Goal: Book appointment/travel/reservation

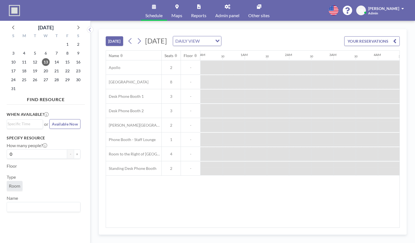
scroll to position [0, 401]
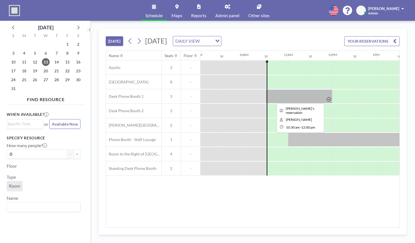
click at [290, 94] on div at bounding box center [299, 97] width 67 height 14
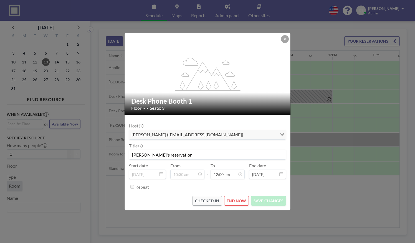
scroll to position [237, 0]
click at [326, 210] on div "flex-grow: 1.2; Desk Phone Booth 1 Floor: - • Seats: 3 Host [PERSON_NAME] ([EMA…" at bounding box center [207, 121] width 415 height 243
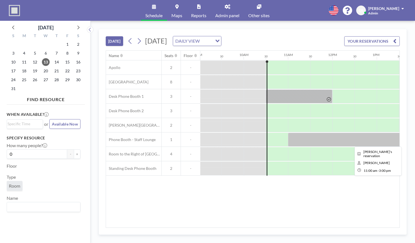
click at [310, 140] on div at bounding box center [377, 140] width 178 height 14
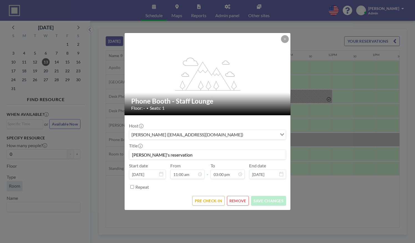
click at [316, 189] on div "flex-grow: 1.2; Phone Booth - Staff Lounge Floor: - • Seats: 1 Host [PERSON_NAM…" at bounding box center [207, 121] width 415 height 243
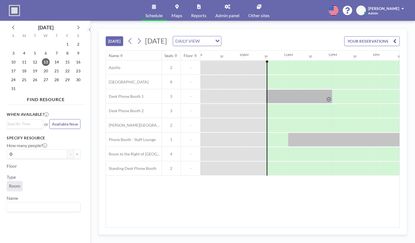
drag, startPoint x: 257, startPoint y: 225, endPoint x: 267, endPoint y: 224, distance: 10.0
click at [267, 224] on div "Name Seats Floor 12AM 30 1AM 30 2AM 30 3AM 30 4AM 30 5AM 30 6AM 30 7AM 30 8AM 3…" at bounding box center [252, 139] width 293 height 177
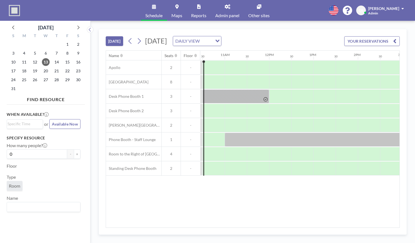
scroll to position [0, 464]
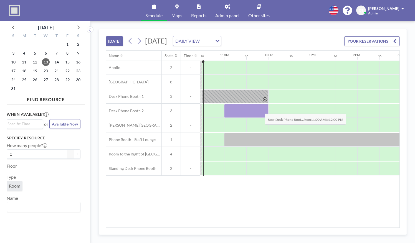
drag, startPoint x: 225, startPoint y: 108, endPoint x: 260, endPoint y: 109, distance: 35.0
click at [260, 109] on div at bounding box center [246, 111] width 44 height 14
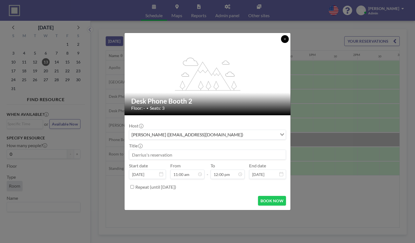
click at [283, 40] on icon at bounding box center [284, 38] width 3 height 3
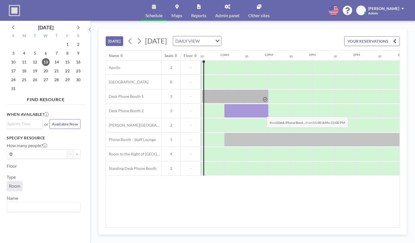
drag, startPoint x: 224, startPoint y: 111, endPoint x: 262, endPoint y: 112, distance: 37.8
click at [262, 112] on div at bounding box center [246, 111] width 44 height 14
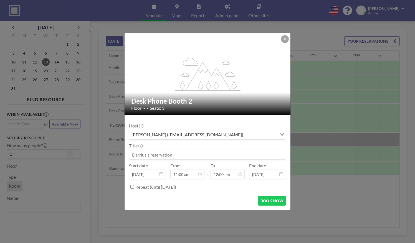
click at [163, 152] on input at bounding box center [207, 154] width 156 height 9
type input "[PERSON_NAME] and [PERSON_NAME]'s meeting"
click at [267, 203] on button "BOOK NOW" at bounding box center [272, 201] width 28 height 10
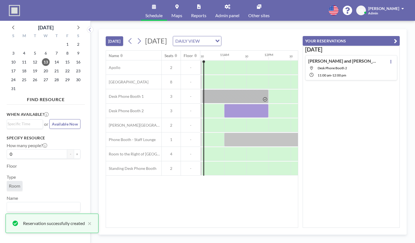
click at [396, 41] on icon "button" at bounding box center [395, 41] width 3 height 7
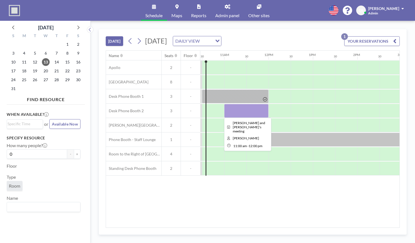
click at [242, 108] on div at bounding box center [246, 111] width 44 height 14
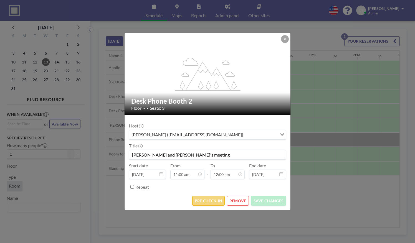
click at [206, 202] on button "PRE CHECK-IN" at bounding box center [208, 201] width 32 height 10
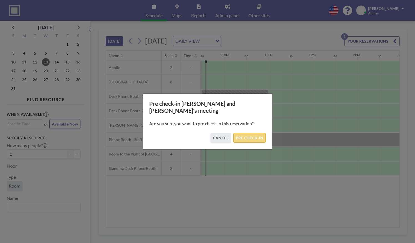
click at [258, 134] on button "PRE CHECK-IN" at bounding box center [249, 138] width 32 height 10
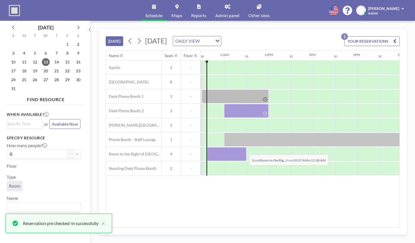
drag, startPoint x: 220, startPoint y: 151, endPoint x: 245, endPoint y: 150, distance: 24.5
click at [245, 150] on div at bounding box center [226, 154] width 39 height 14
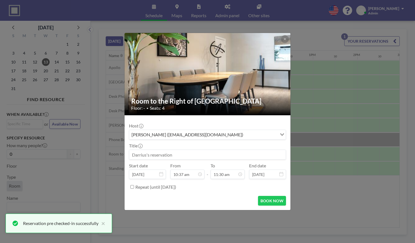
scroll to position [0, 0]
click at [183, 153] on input at bounding box center [207, 154] width 156 height 9
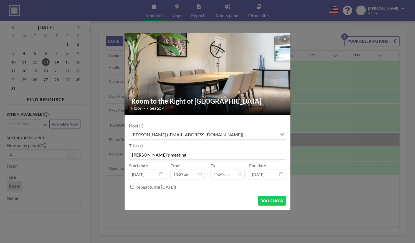
type input "[PERSON_NAME]'s meeting"
click at [269, 204] on button "BOOK NOW" at bounding box center [272, 201] width 28 height 10
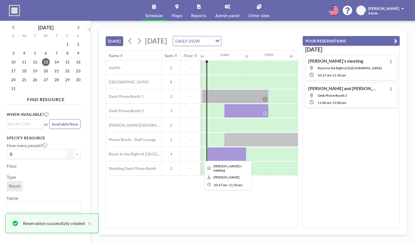
click at [216, 150] on div at bounding box center [226, 154] width 39 height 14
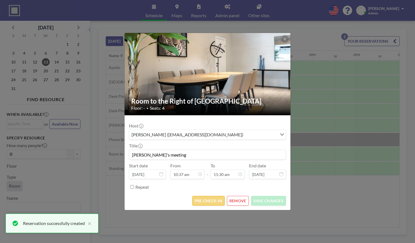
click at [207, 204] on button "PRE CHECK-IN" at bounding box center [208, 201] width 32 height 10
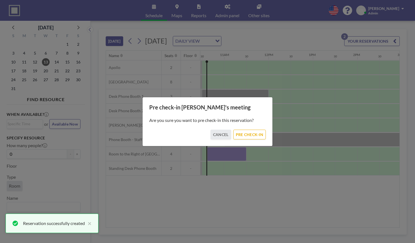
click at [255, 122] on p "Are you sure you want to pre check-in this reservation?" at bounding box center [207, 121] width 117 height 6
click at [242, 134] on button "PRE CHECK-IN" at bounding box center [249, 135] width 32 height 10
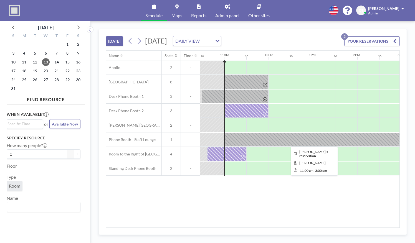
click at [240, 140] on div at bounding box center [313, 140] width 178 height 14
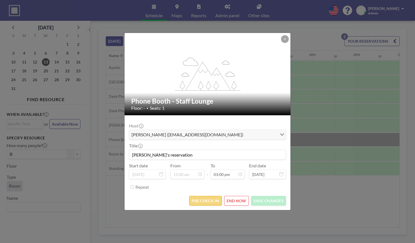
scroll to position [296, 0]
click at [209, 202] on button "PRE CHECK-IN" at bounding box center [205, 201] width 32 height 10
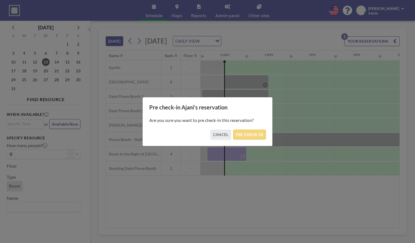
click at [249, 131] on button "PRE CHECK-IN" at bounding box center [249, 135] width 32 height 10
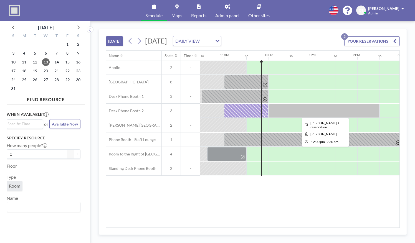
click at [310, 106] on div at bounding box center [324, 111] width 111 height 14
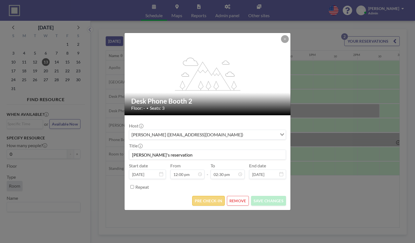
click at [199, 201] on button "PRE CHECK-IN" at bounding box center [208, 201] width 32 height 10
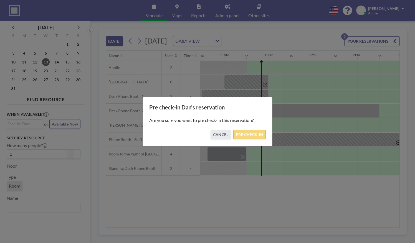
click at [260, 135] on button "PRE CHECK-IN" at bounding box center [249, 135] width 32 height 10
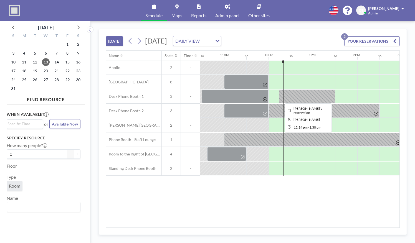
click at [303, 92] on div at bounding box center [307, 97] width 56 height 14
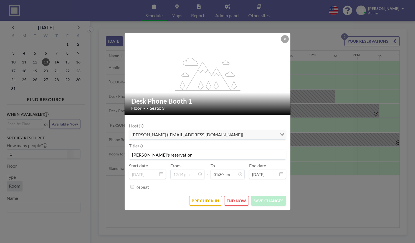
click at [219, 196] on button "PRE CHECK-IN" at bounding box center [205, 201] width 32 height 10
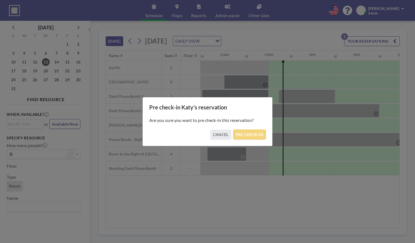
click at [249, 136] on button "PRE CHECK-IN" at bounding box center [249, 135] width 32 height 10
